Goal: Task Accomplishment & Management: Manage account settings

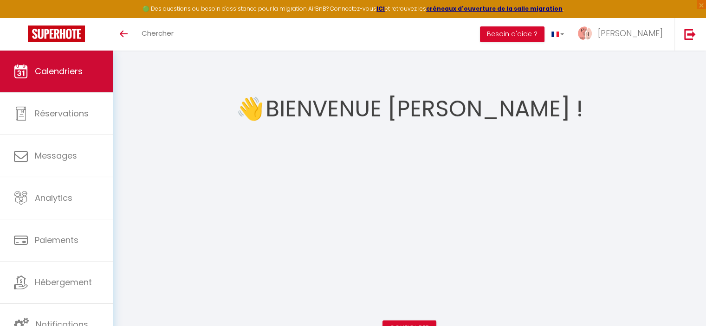
click at [89, 77] on link "Calendriers" at bounding box center [56, 72] width 113 height 42
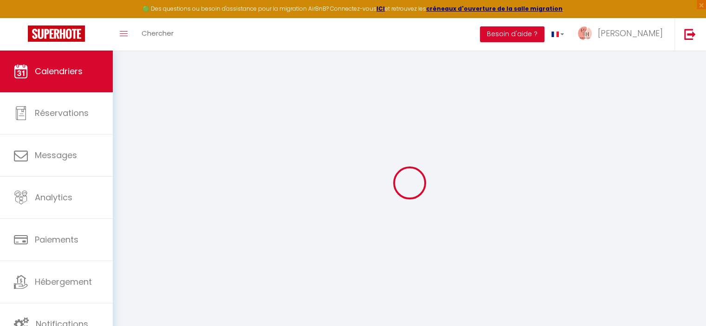
select select
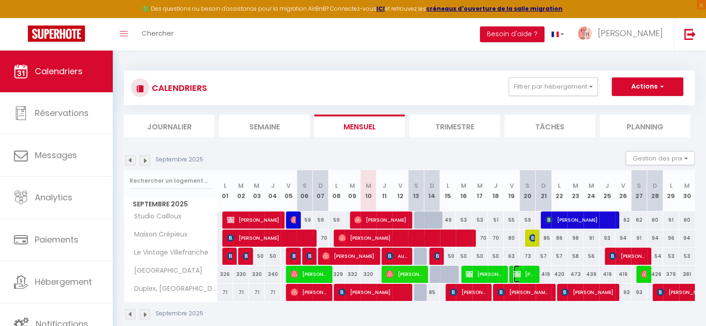
click at [523, 272] on span "[PERSON_NAME]" at bounding box center [523, 274] width 21 height 18
select select "OK"
select select "KO"
select select "0"
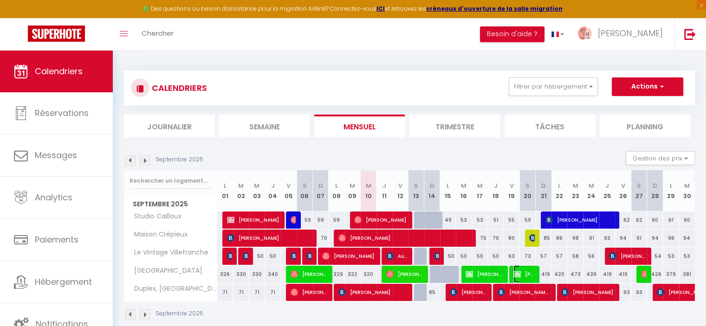
select select "1"
select select
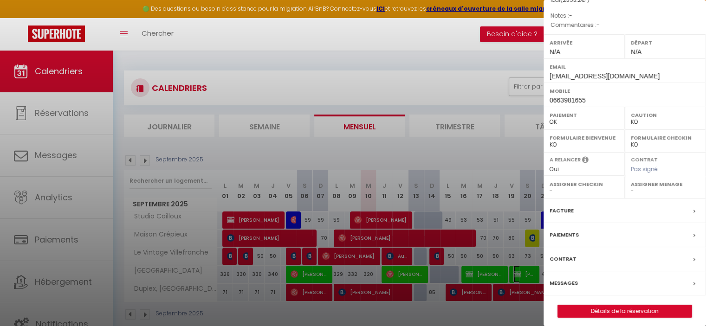
scroll to position [104, 0]
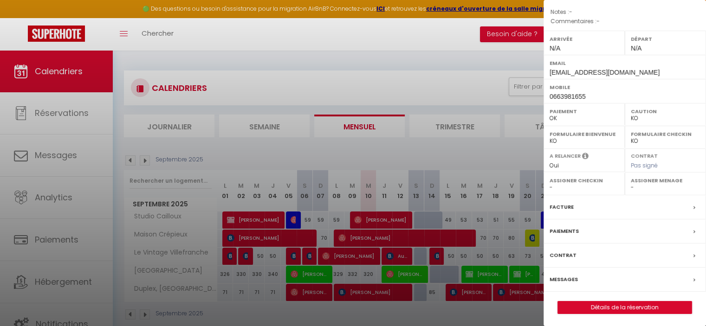
click at [564, 278] on label "Messages" at bounding box center [564, 280] width 28 height 10
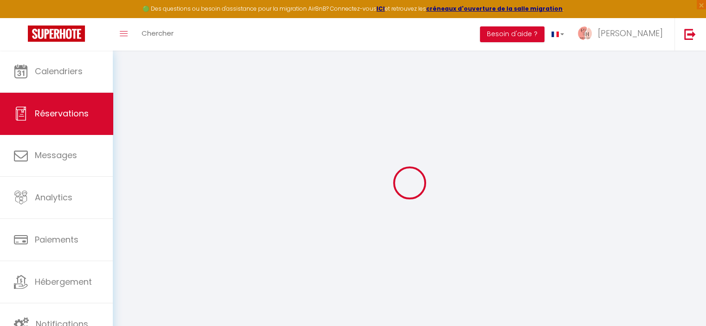
select select
checkbox input "false"
select select
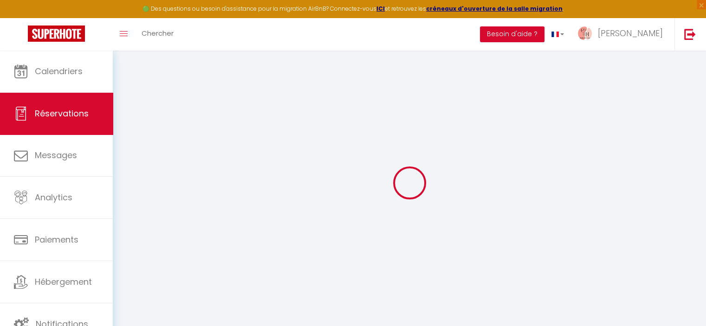
checkbox input "false"
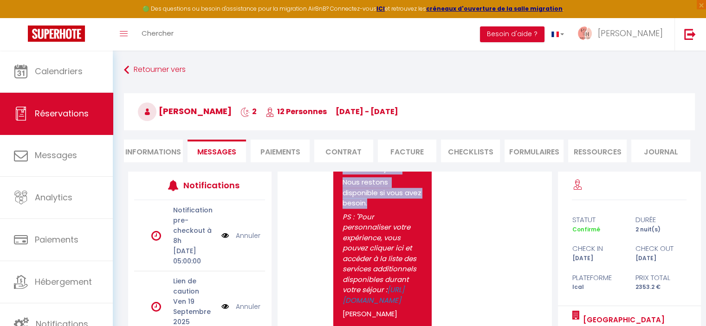
scroll to position [975, 0]
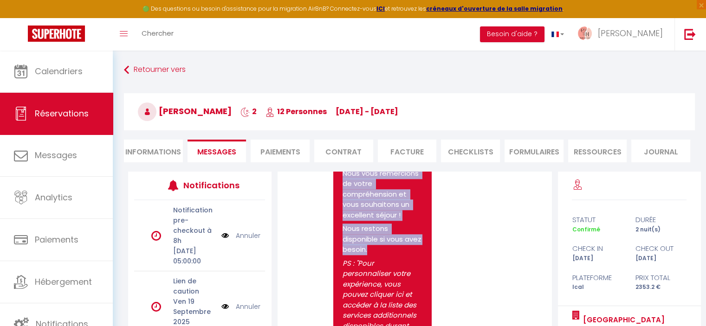
drag, startPoint x: 393, startPoint y: 183, endPoint x: 394, endPoint y: 280, distance: 97.0
copy pre "Lore ipsumd sitam co adipisc elit seddoeiusm. Temp inci utlaboreetdolo ma aliq …"
